Goal: Transaction & Acquisition: Purchase product/service

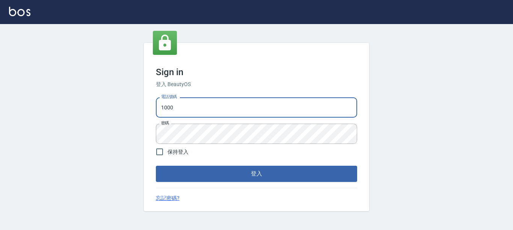
click at [276, 105] on input "1000" at bounding box center [256, 107] width 201 height 20
type input "0228278166"
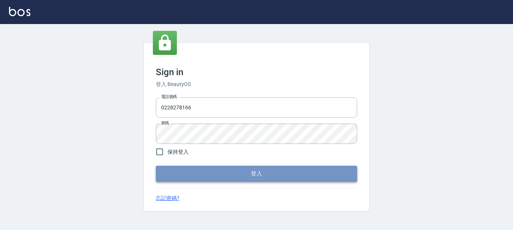
click at [220, 177] on button "登入" at bounding box center [256, 174] width 201 height 16
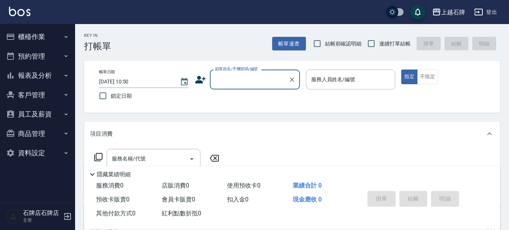
click at [40, 39] on button "櫃檯作業" at bounding box center [37, 37] width 69 height 20
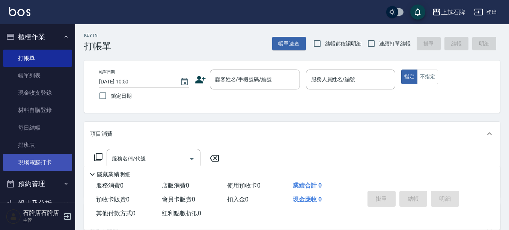
click at [15, 163] on link "現場電腦打卡" at bounding box center [37, 162] width 69 height 17
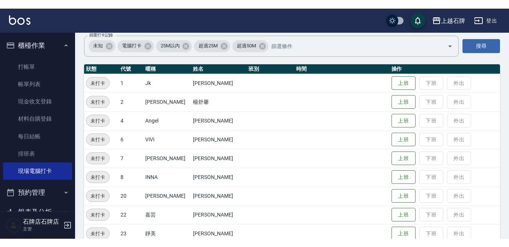
scroll to position [75, 0]
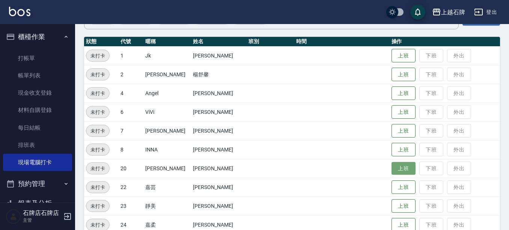
click at [392, 174] on button "上班" at bounding box center [404, 168] width 24 height 13
click at [38, 34] on button "櫃檯作業" at bounding box center [37, 37] width 69 height 20
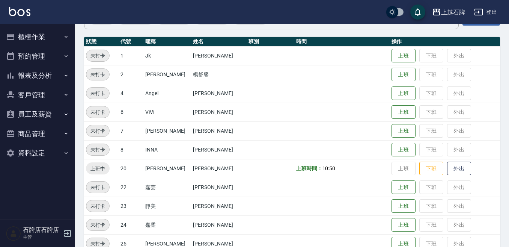
click at [27, 41] on button "櫃檯作業" at bounding box center [37, 37] width 69 height 20
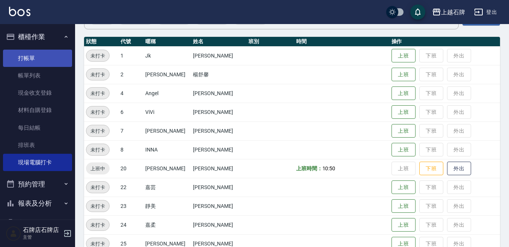
drag, startPoint x: 44, startPoint y: 63, endPoint x: 81, endPoint y: 62, distance: 36.8
click at [44, 63] on link "打帳單" at bounding box center [37, 58] width 69 height 17
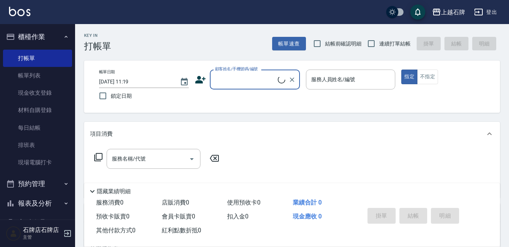
click at [243, 69] on label "顧客姓名/手機號碼/編號" at bounding box center [236, 69] width 43 height 6
click at [243, 73] on input "顧客姓名/手機號碼/編號" at bounding box center [245, 79] width 65 height 13
drag, startPoint x: 240, startPoint y: 90, endPoint x: 244, endPoint y: 84, distance: 7.8
click at [243, 86] on div "帳單日期 [DATE] 11:19 鎖定日期 顧客姓名/手機號碼/編號 顧客姓名/手機號碼/編號 服務人員姓名/編號 服務人員姓名/編號 指定 不指定" at bounding box center [292, 86] width 398 height 34
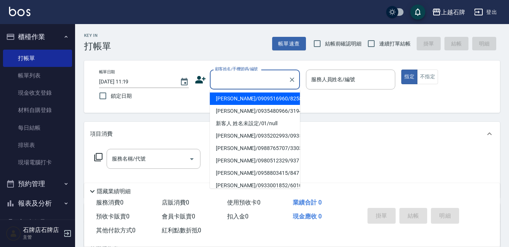
click at [263, 78] on div "顧客姓名/手機號碼/編號 顧客姓名/手機號碼/編號" at bounding box center [255, 79] width 90 height 20
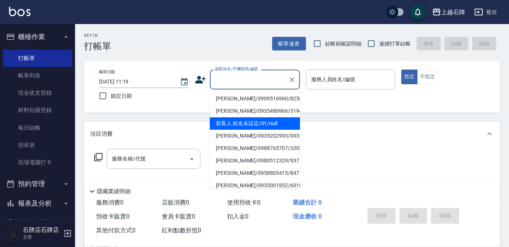
click at [277, 118] on li "新客人 姓名未設定/01/null" at bounding box center [255, 123] width 90 height 12
type input "新客人 姓名未設定/01/null"
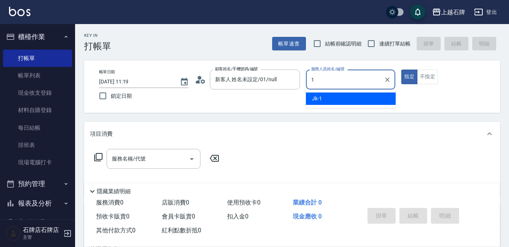
click at [333, 102] on div "Jk -1" at bounding box center [351, 98] width 90 height 12
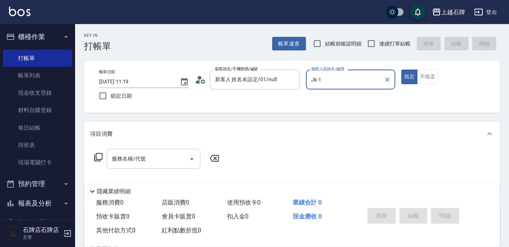
click at [188, 160] on icon "Open" at bounding box center [191, 158] width 9 height 9
type input "Jk-1"
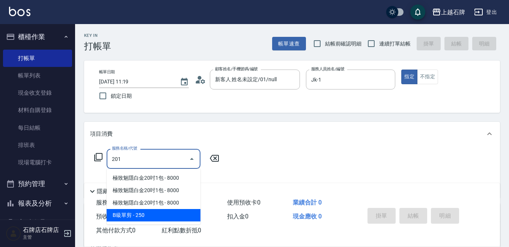
click at [181, 210] on span "B級單剪 - 250" at bounding box center [154, 215] width 94 height 12
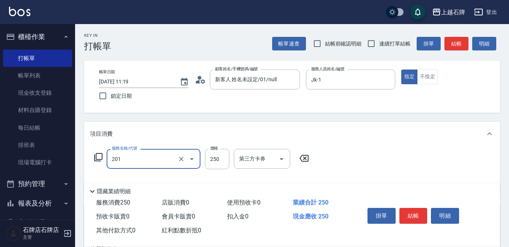
type input "B級單剪(201)"
click at [181, 210] on div "會員卡販賣 0" at bounding box center [192, 217] width 66 height 14
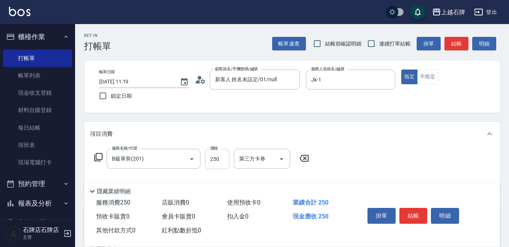
click at [227, 157] on input "250" at bounding box center [217, 159] width 24 height 20
type input "350"
click at [417, 212] on button "結帳" at bounding box center [413, 216] width 28 height 16
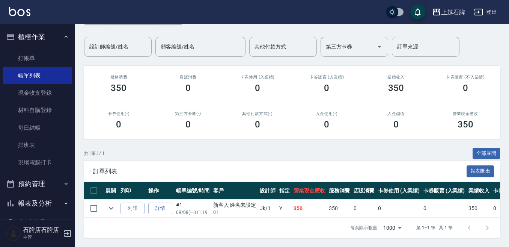
scroll to position [57, 0]
click at [126, 203] on button "列印" at bounding box center [133, 208] width 24 height 12
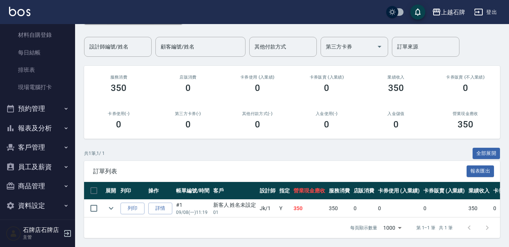
click at [37, 121] on button "報表及分析" at bounding box center [37, 128] width 69 height 20
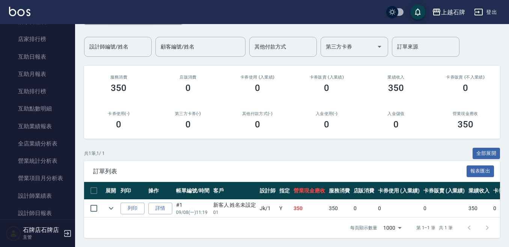
scroll to position [263, 0]
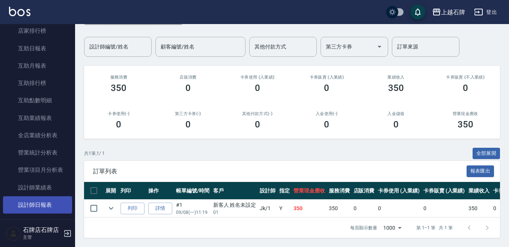
click at [51, 208] on link "設計師日報表" at bounding box center [37, 204] width 69 height 17
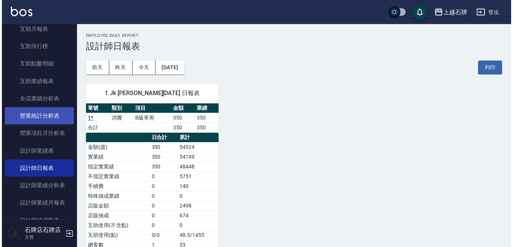
scroll to position [338, 0]
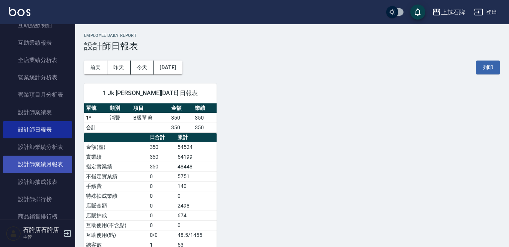
click at [53, 168] on link "設計師業績月報表" at bounding box center [37, 163] width 69 height 17
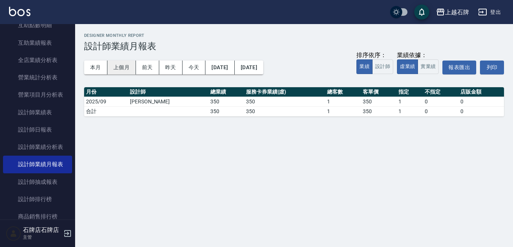
drag, startPoint x: 98, startPoint y: 75, endPoint x: 113, endPoint y: 68, distance: 16.5
click at [99, 74] on div "本月 上個月 [DATE] [DATE] [DATE] [DATE] [DATE] 排序依序： 業績 設計師 業績依據： 虛業績 實業績 報表匯出 列印" at bounding box center [294, 67] width 420 height 32
drag, startPoint x: 101, startPoint y: 66, endPoint x: 111, endPoint y: 66, distance: 10.5
click at [100, 66] on button "本月" at bounding box center [95, 67] width 23 height 14
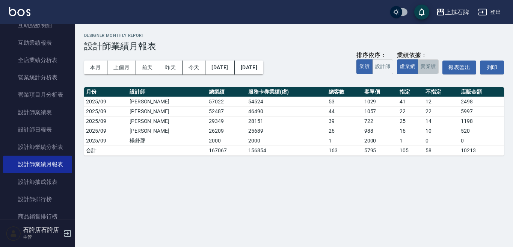
click at [430, 71] on button "實業績" at bounding box center [428, 66] width 21 height 15
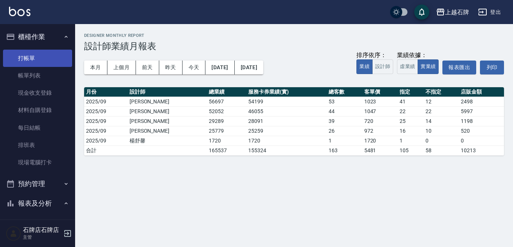
click at [53, 60] on link "打帳單" at bounding box center [37, 58] width 69 height 17
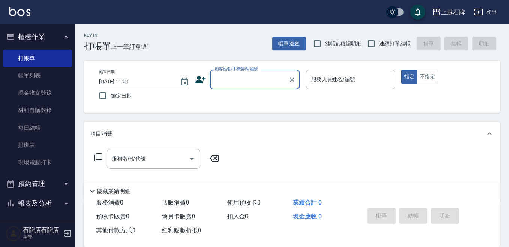
click at [235, 44] on div "Key In 打帳單 上一筆訂單:#1 帳單速查 結帳前確認明細 連續打單結帳 掛單 結帳 明細" at bounding box center [287, 37] width 425 height 27
